Goal: Information Seeking & Learning: Learn about a topic

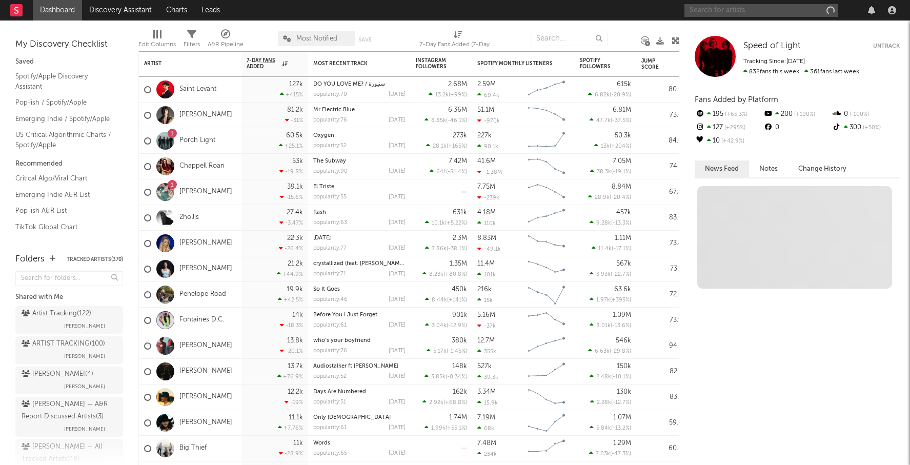
click at [707, 12] on input "text" at bounding box center [761, 10] width 154 height 13
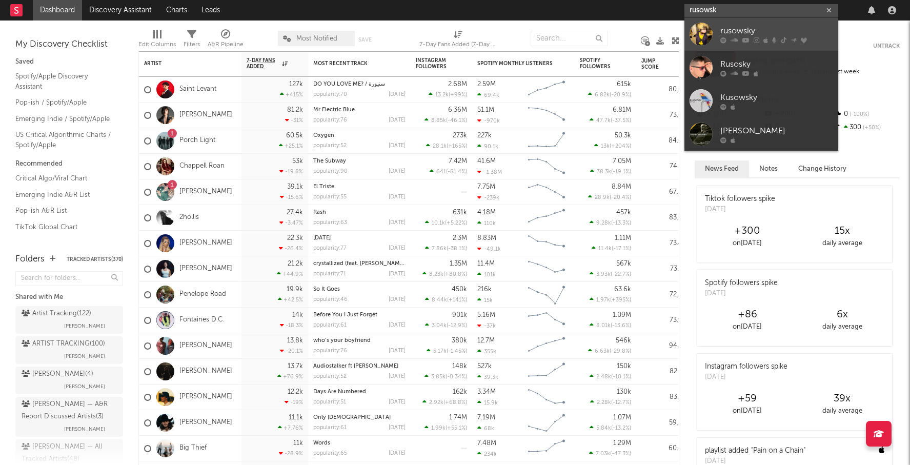
type input "rusowsk"
click at [728, 25] on div "rusowsky" at bounding box center [776, 31] width 113 height 12
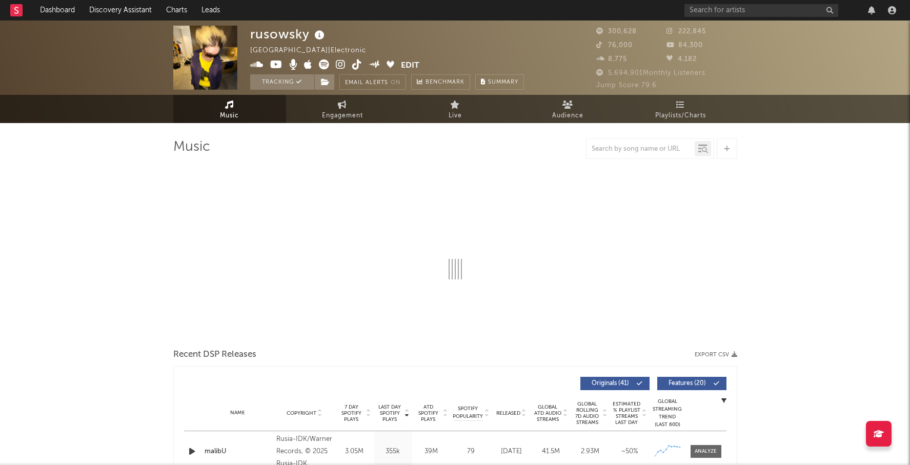
select select "6m"
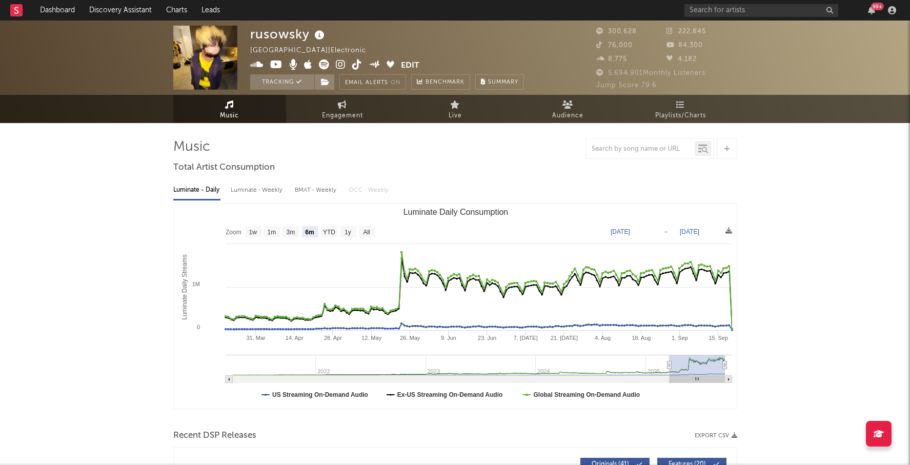
click at [264, 187] on div "Luminate - Weekly" at bounding box center [258, 189] width 54 height 17
select select "6m"
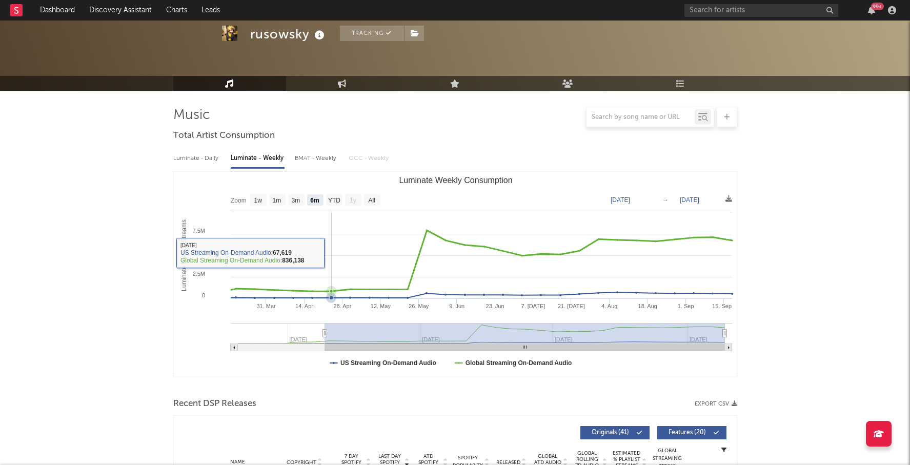
scroll to position [82, 0]
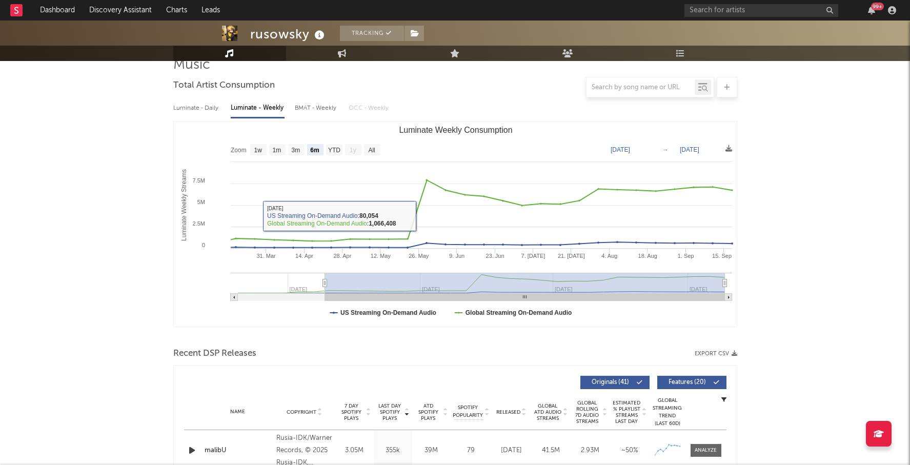
click at [189, 104] on div "Luminate - Daily" at bounding box center [196, 107] width 47 height 17
select select "6m"
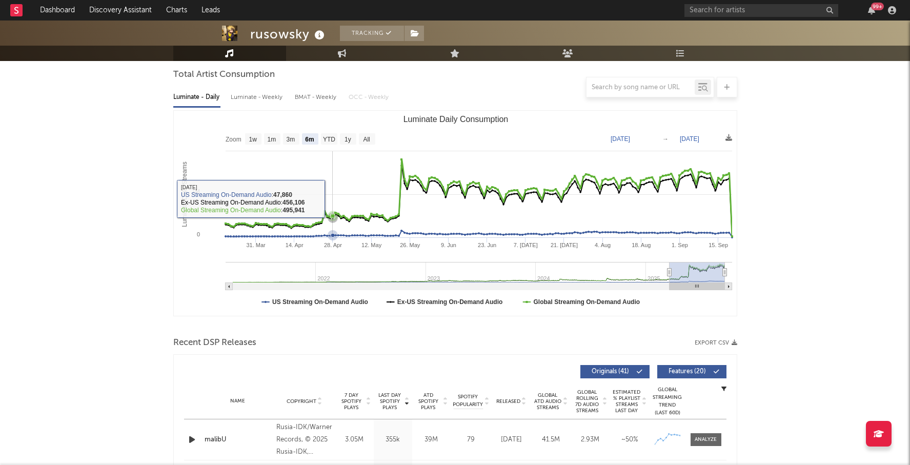
scroll to position [93, 0]
